Goal: Check status: Check status

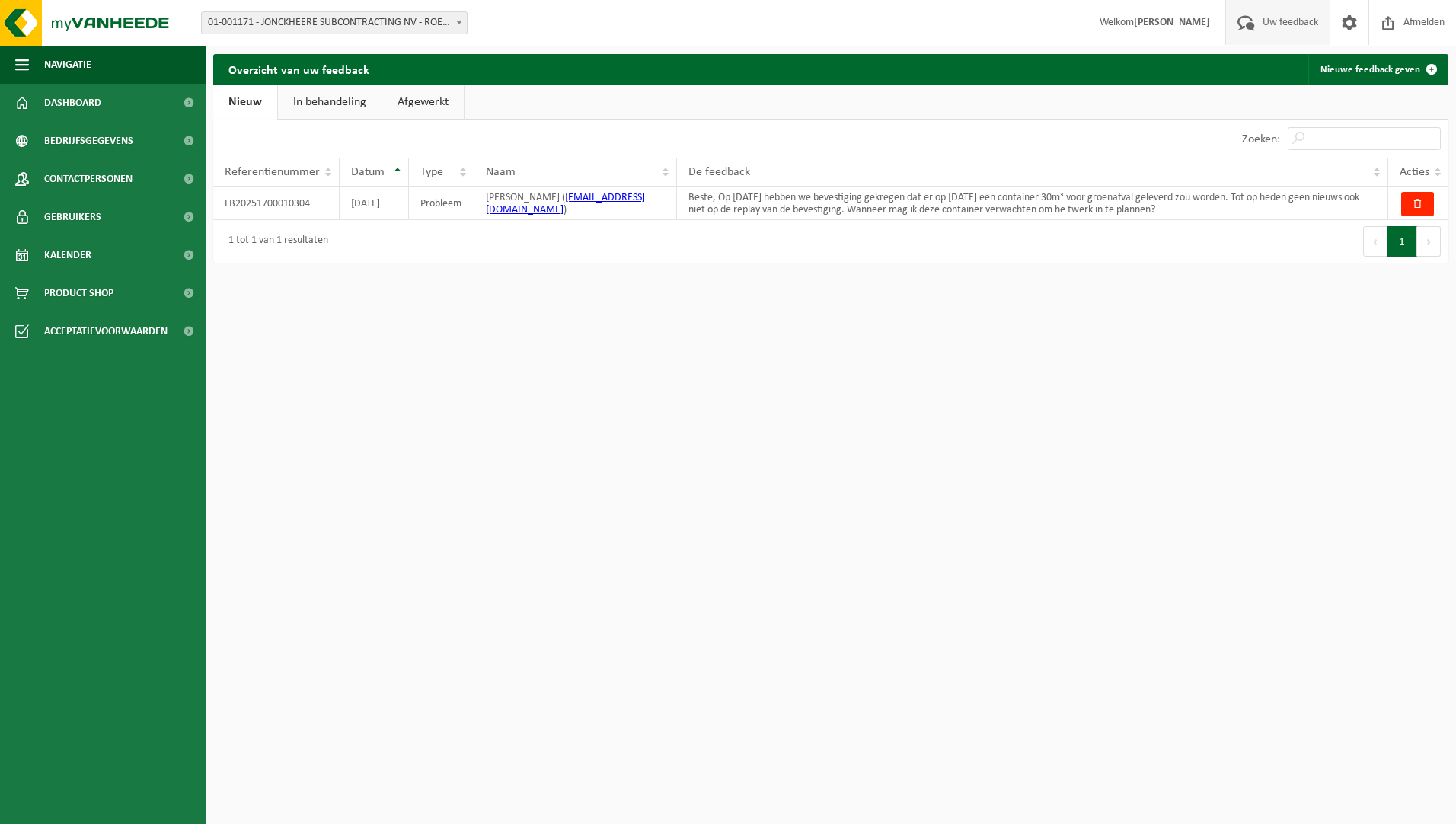
click at [358, 109] on link "In behandeling" at bounding box center [330, 102] width 104 height 35
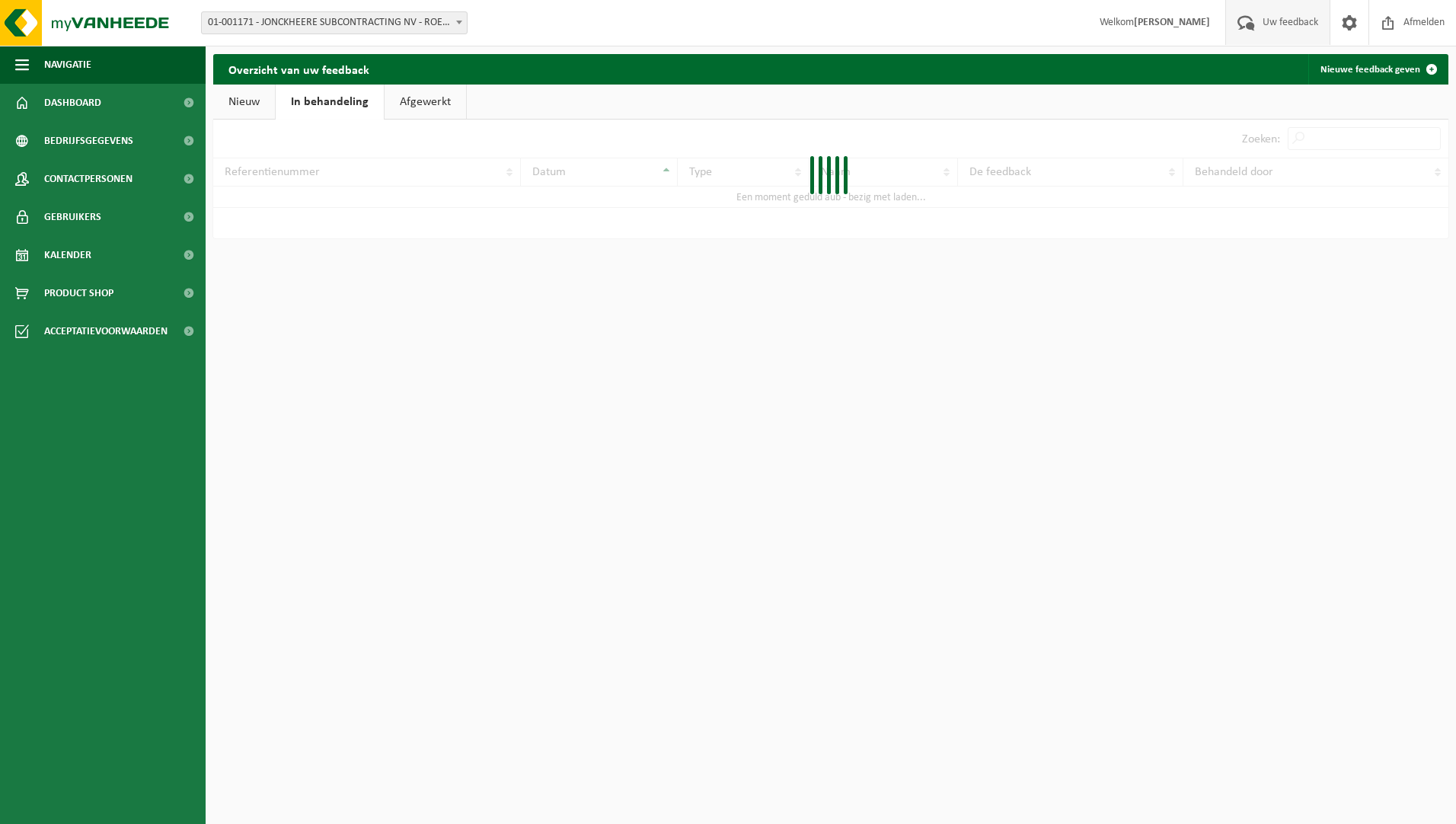
click at [445, 98] on link "Afgewerkt" at bounding box center [425, 102] width 81 height 35
click at [90, 113] on span "Dashboard" at bounding box center [73, 103] width 57 height 38
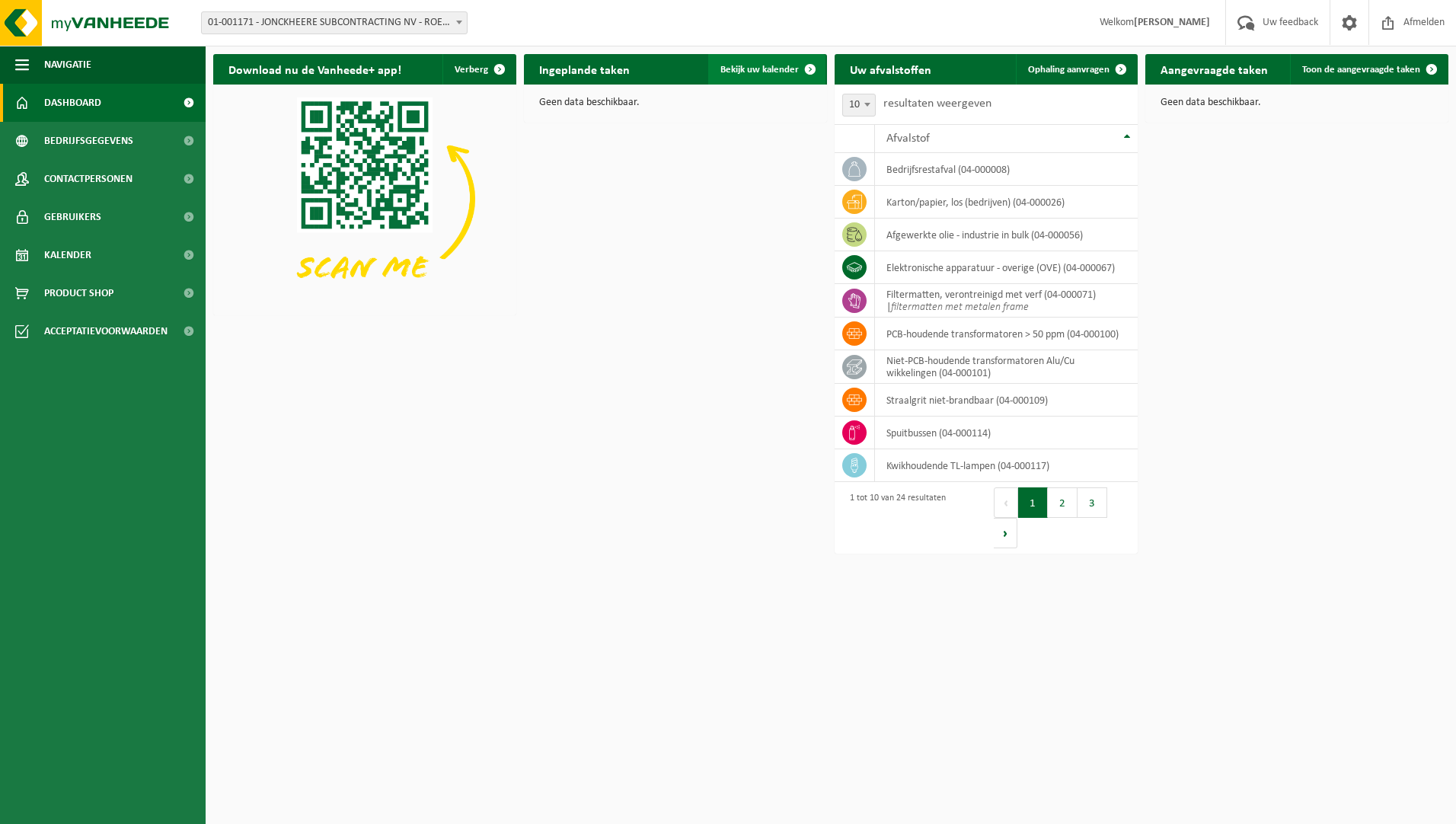
click at [769, 70] on span "Bekijk uw kalender" at bounding box center [759, 69] width 78 height 10
